Goal: Use online tool/utility

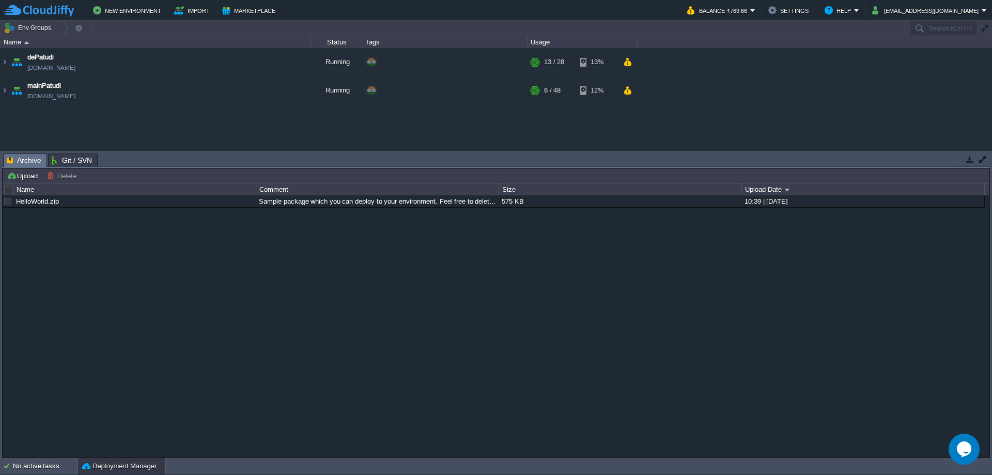
click at [973, 162] on button "button" at bounding box center [969, 159] width 9 height 9
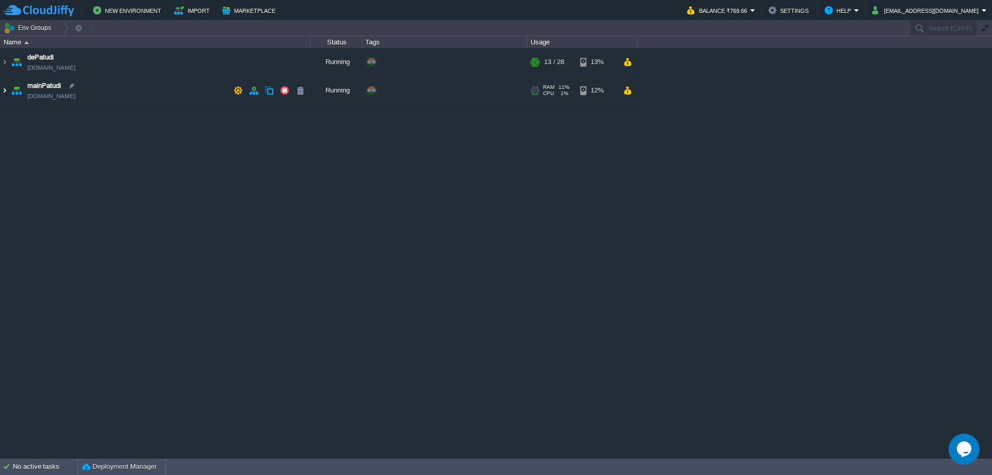
click at [7, 94] on img at bounding box center [5, 90] width 8 height 28
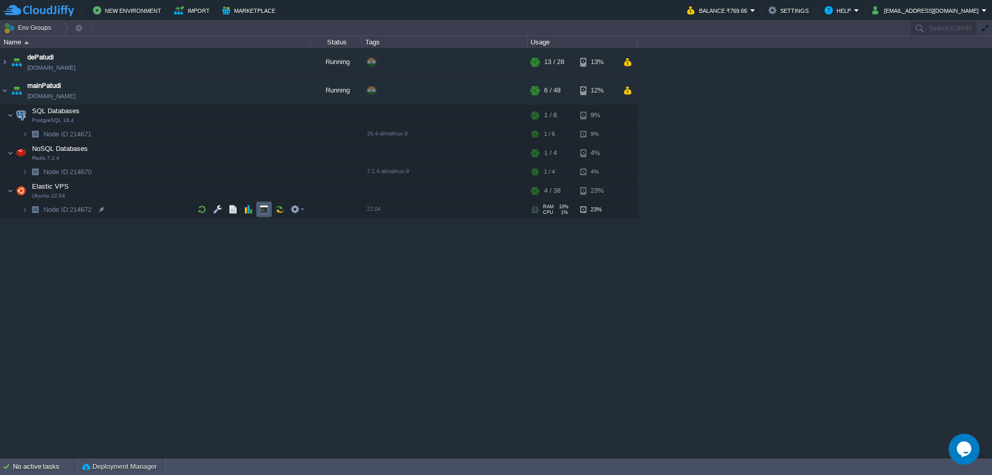
click at [265, 210] on button "button" at bounding box center [263, 209] width 9 height 9
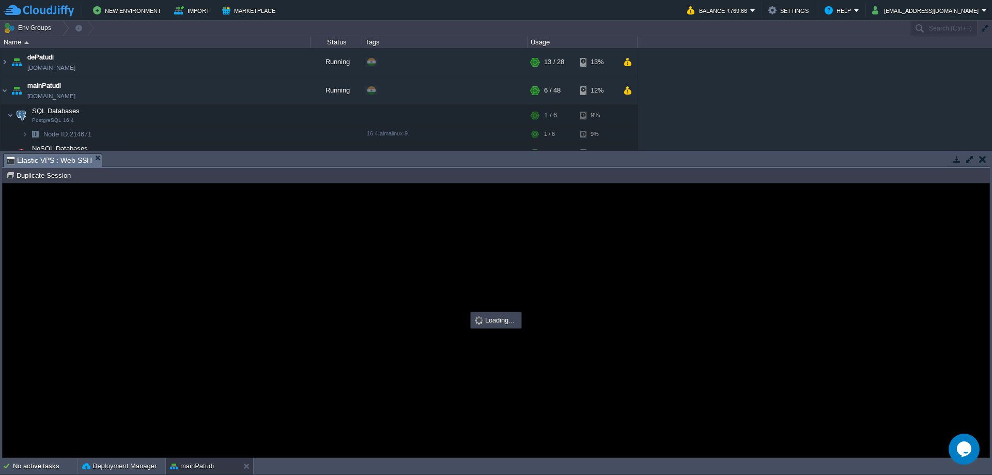
type input "#000000"
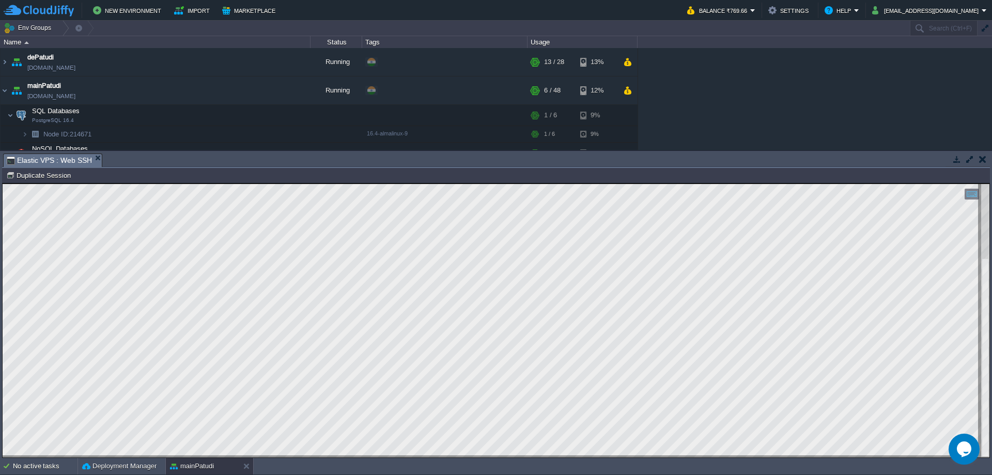
click at [981, 163] on button "button" at bounding box center [982, 159] width 7 height 9
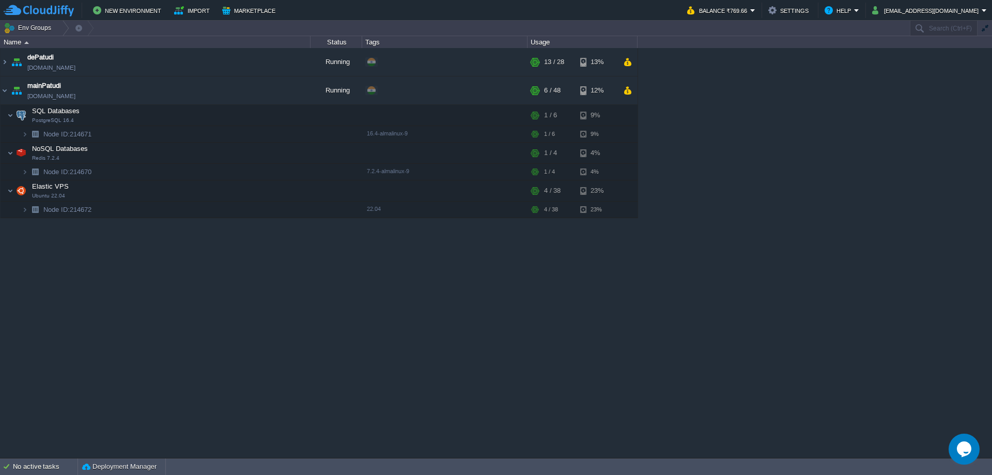
click at [782, 204] on div "dePatudi [DOMAIN_NAME] Running + Add to Env Group RAM 39% CPU 1% 13 / 28 13% ma…" at bounding box center [496, 252] width 992 height 409
click at [257, 296] on div "dePatudi [DOMAIN_NAME] Running + Add to Env Group RAM 39% CPU 13% 13 / 28 13% m…" at bounding box center [496, 252] width 992 height 409
click at [247, 389] on div "dePatudi [DOMAIN_NAME] Running + Add to Env Group RAM 39% CPU 1% 13 / 28 13% ma…" at bounding box center [496, 252] width 992 height 409
drag, startPoint x: 183, startPoint y: 2, endPoint x: 802, endPoint y: 88, distance: 624.1
click at [802, 88] on div "dePatudi [DOMAIN_NAME] Running + Add to Env Group RAM 39% CPU 1% 13 / 28 13% ma…" at bounding box center [496, 252] width 992 height 409
